Goal: Ask a question

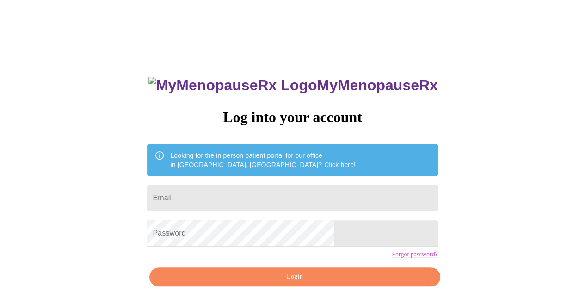
click at [257, 185] on input "Email" at bounding box center [292, 198] width 291 height 26
type input "dlefort1708@gmail.com"
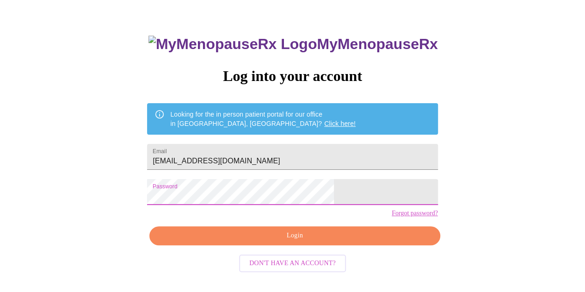
click at [340, 241] on span "Login" at bounding box center [294, 236] width 269 height 12
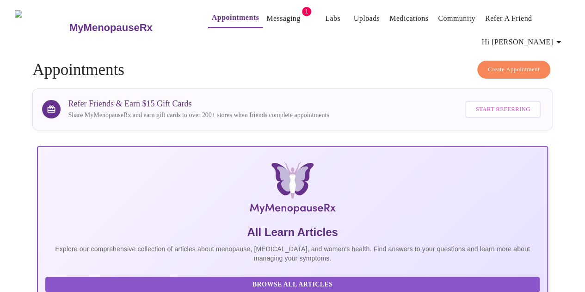
click at [269, 17] on link "Messaging" at bounding box center [283, 18] width 34 height 13
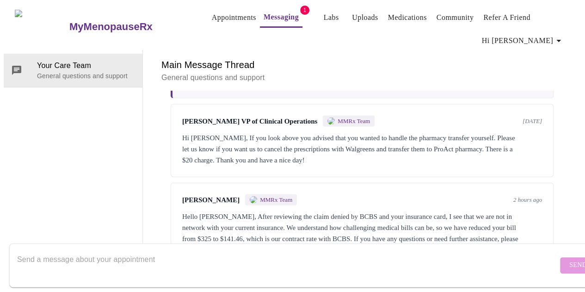
scroll to position [1109, 0]
click at [238, 250] on textarea "Send a message about your appointment" at bounding box center [287, 265] width 541 height 30
type textarea "What is the cash price for future appointments?"
click at [569, 260] on span "Send" at bounding box center [578, 266] width 18 height 12
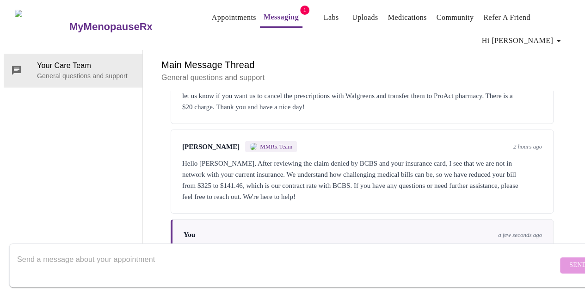
scroll to position [0, 0]
click at [280, 12] on link "Messaging" at bounding box center [281, 17] width 35 height 13
click at [264, 16] on link "Messaging" at bounding box center [281, 17] width 35 height 13
